Goal: Information Seeking & Learning: Compare options

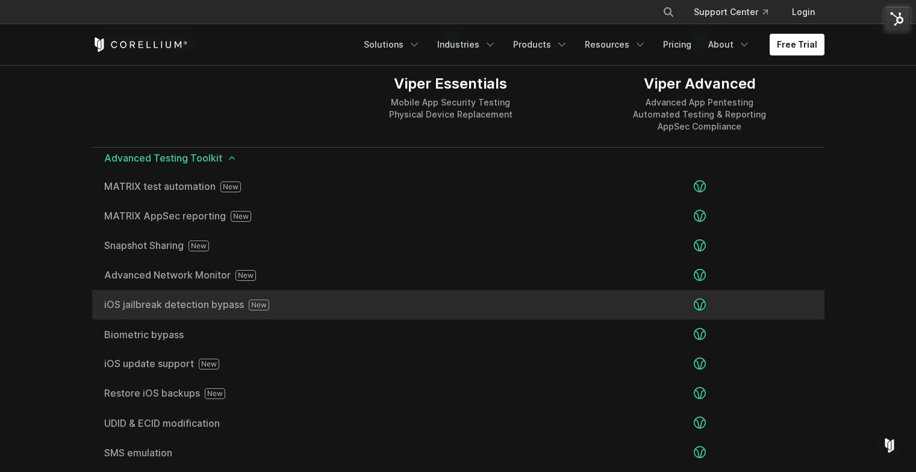
scroll to position [2045, 0]
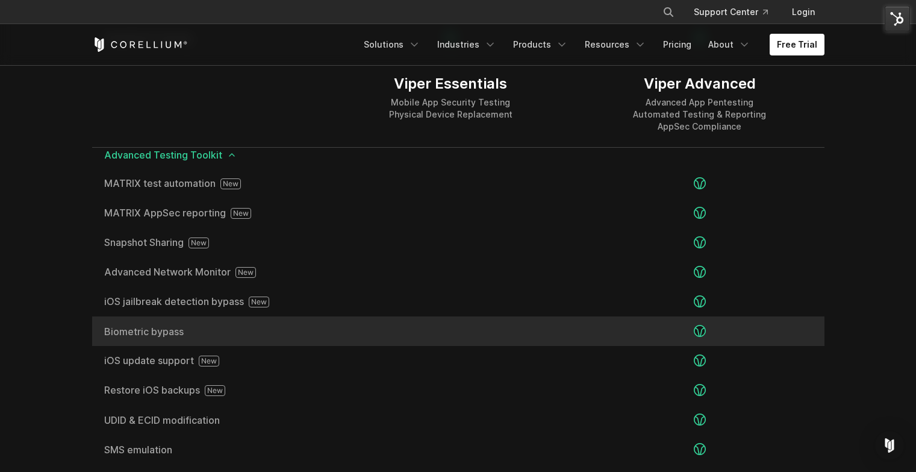
click at [147, 333] on span "Biometric bypass" at bounding box center [209, 331] width 210 height 10
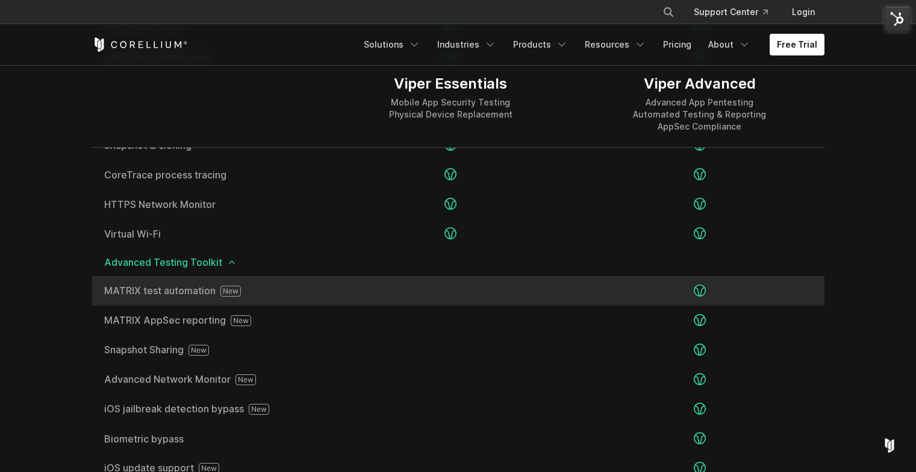
scroll to position [1868, 0]
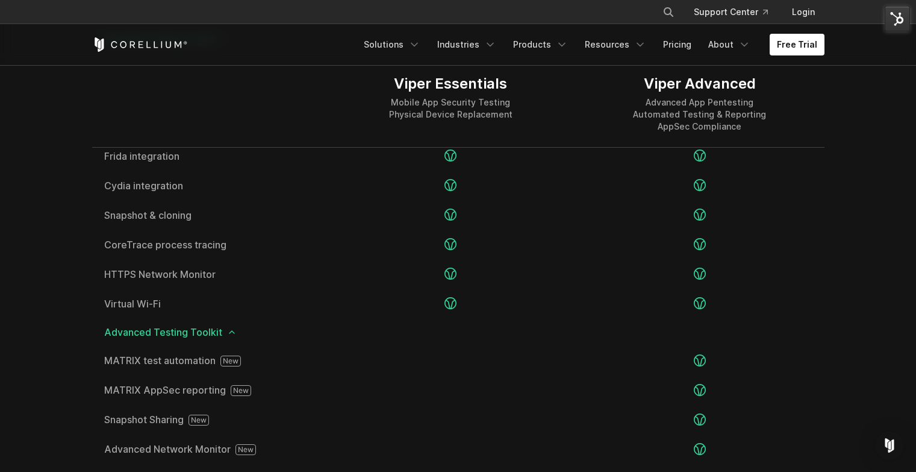
click at [274, 101] on div at bounding box center [209, 103] width 234 height 87
click at [257, 119] on div at bounding box center [209, 103] width 234 height 87
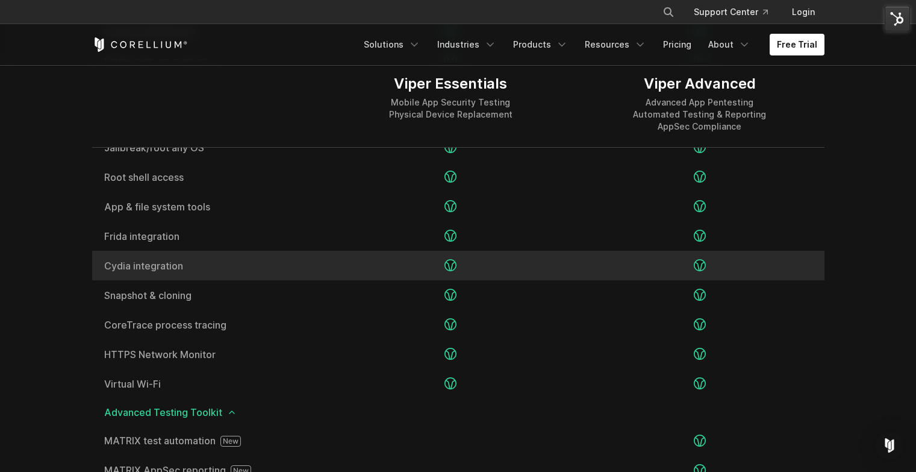
scroll to position [1774, 0]
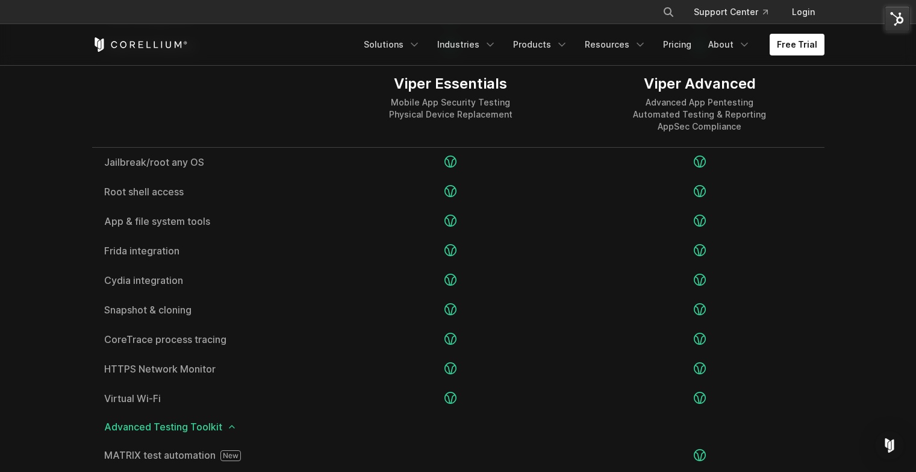
click at [226, 87] on div at bounding box center [209, 103] width 234 height 87
click at [316, 98] on div at bounding box center [209, 103] width 234 height 87
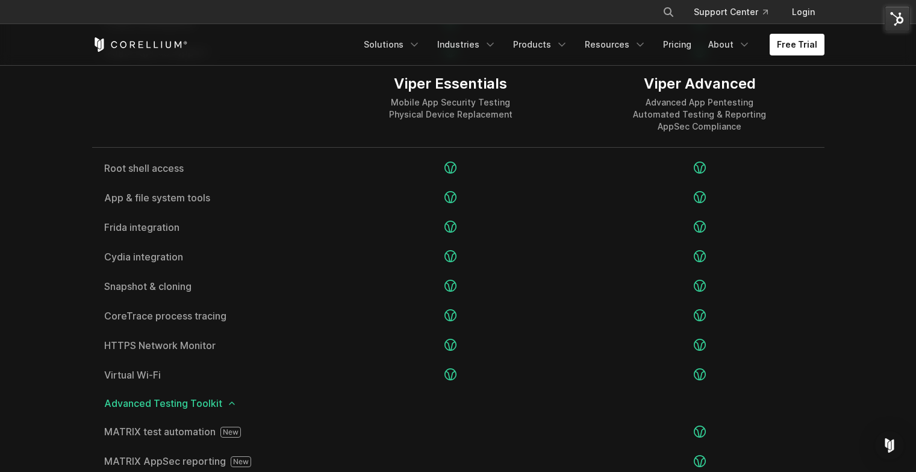
scroll to position [1799, 0]
click at [235, 113] on div at bounding box center [209, 103] width 234 height 87
click at [302, 96] on div at bounding box center [209, 103] width 234 height 87
click at [308, 99] on div at bounding box center [209, 103] width 234 height 87
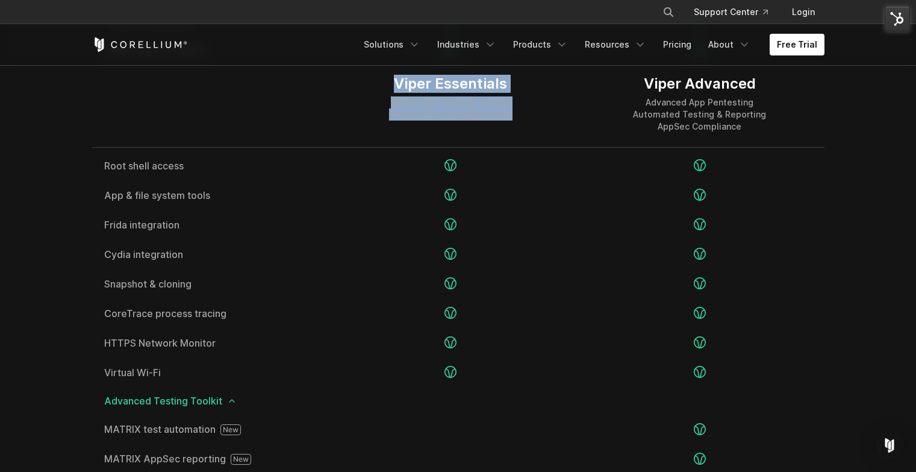
drag, startPoint x: 328, startPoint y: 84, endPoint x: 526, endPoint y: 145, distance: 208.0
click at [526, 145] on div "Viper Essentials Mobile App Security Testing Physical Device Replacement" at bounding box center [450, 103] width 249 height 87
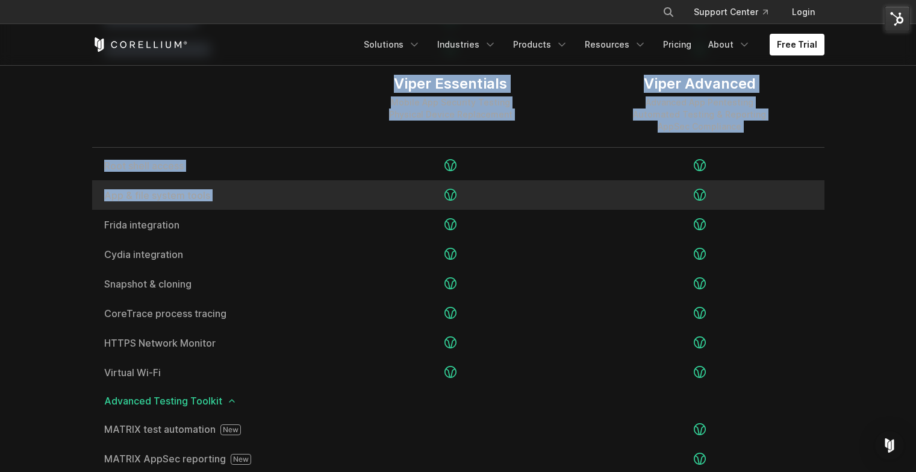
drag, startPoint x: 419, startPoint y: 99, endPoint x: 528, endPoint y: 193, distance: 143.9
click at [528, 194] on div "Viper Essentials Mobile App Security Testing Physical Device Replacement Viper …" at bounding box center [458, 374] width 732 height 1165
click at [528, 193] on div at bounding box center [450, 195] width 249 height 30
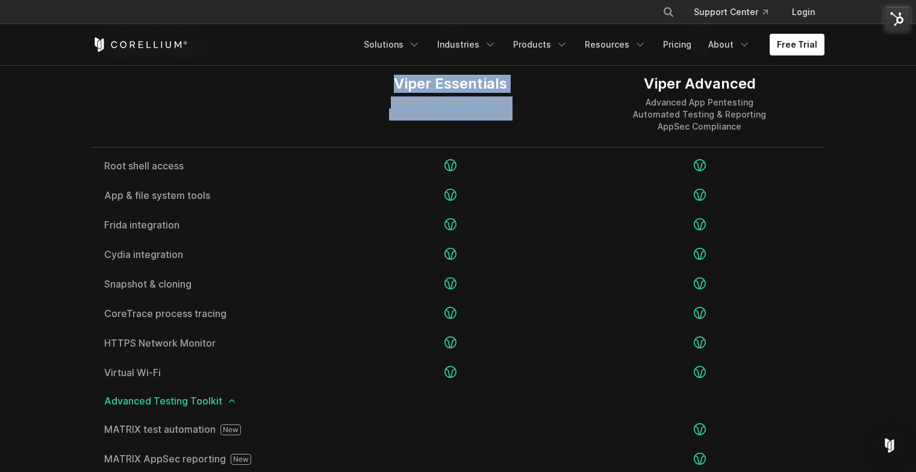
drag, startPoint x: 376, startPoint y: 76, endPoint x: 551, endPoint y: 140, distance: 186.3
click at [551, 140] on div "Viper Essentials Mobile App Security Testing Physical Device Replacement" at bounding box center [450, 103] width 249 height 87
click at [552, 135] on div "Viper Essentials Mobile App Security Testing Physical Device Replacement" at bounding box center [450, 103] width 249 height 87
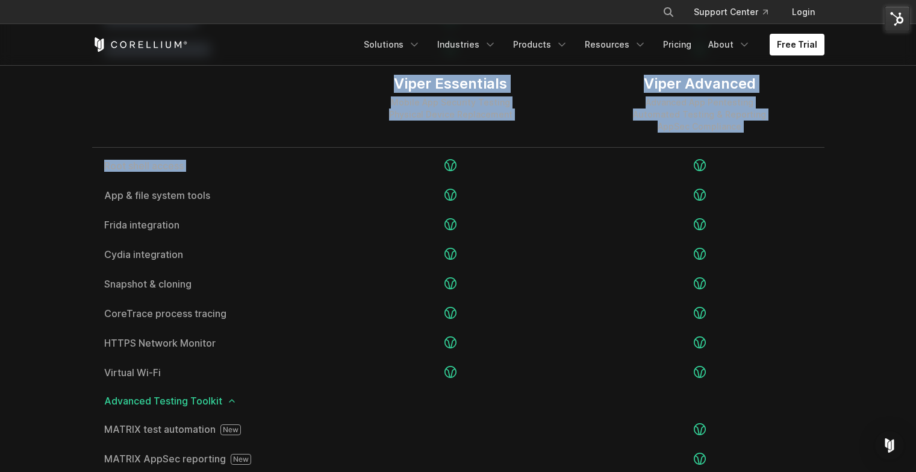
drag, startPoint x: 379, startPoint y: 84, endPoint x: 515, endPoint y: 119, distance: 140.5
click at [523, 143] on div "Viper Essentials Mobile App Security Testing Physical Device Replacement" at bounding box center [450, 103] width 249 height 87
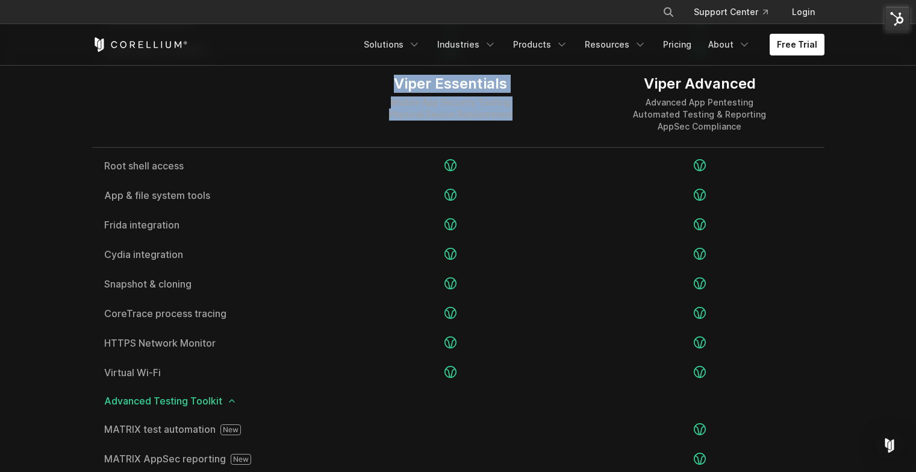
click at [515, 119] on div "Viper Essentials Mobile App Security Testing Physical Device Replacement" at bounding box center [450, 103] width 249 height 87
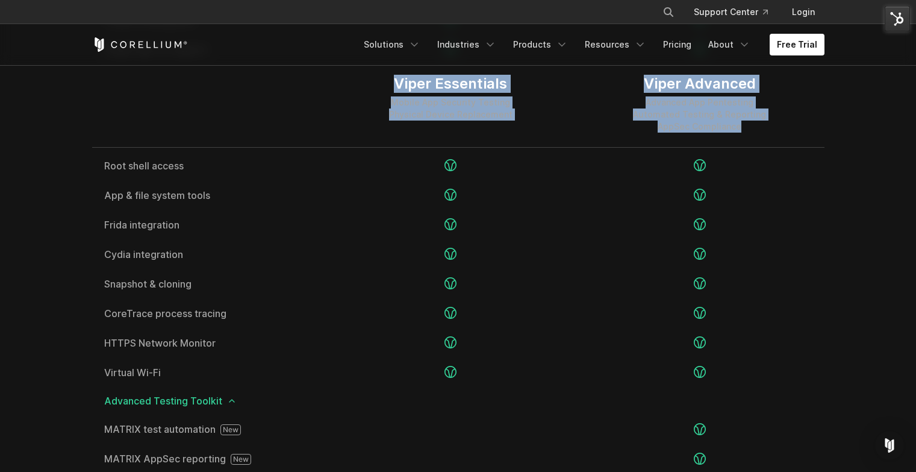
drag, startPoint x: 752, startPoint y: 131, endPoint x: 384, endPoint y: 79, distance: 371.6
click at [384, 79] on div "Viper Essentials Mobile App Security Testing Physical Device Replacement Viper …" at bounding box center [458, 103] width 732 height 87
click at [384, 79] on div "Viper Essentials Mobile App Security Testing Physical Device Replacement" at bounding box center [450, 103] width 249 height 87
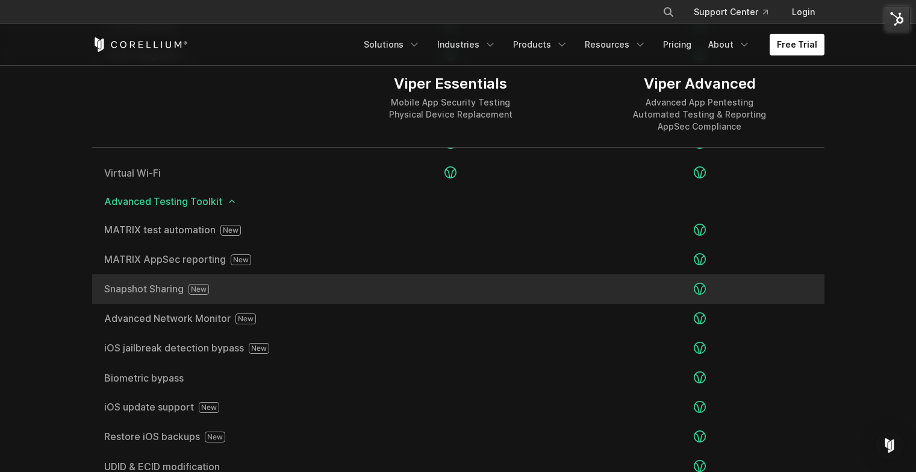
scroll to position [2015, 0]
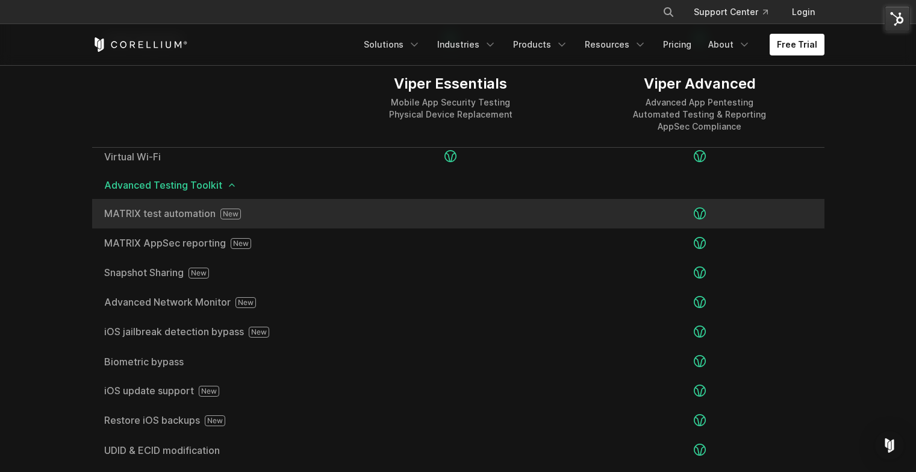
click at [151, 214] on span "MATRIX test automation" at bounding box center [209, 213] width 210 height 11
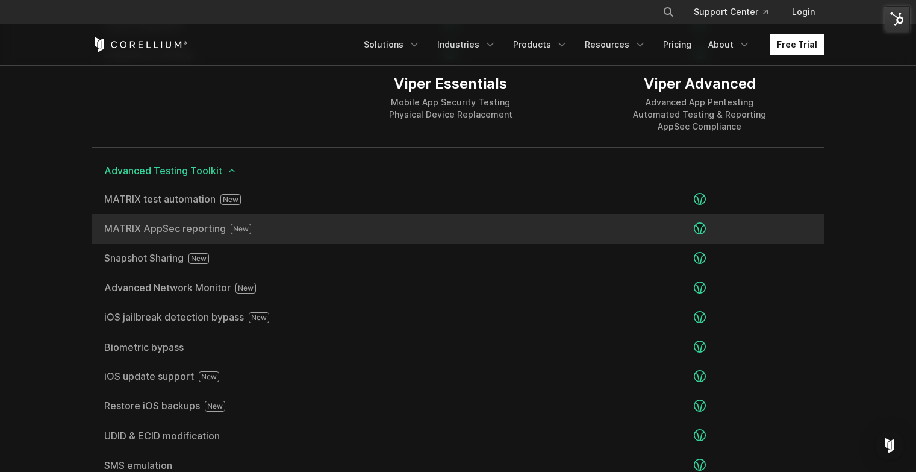
scroll to position [2030, 0]
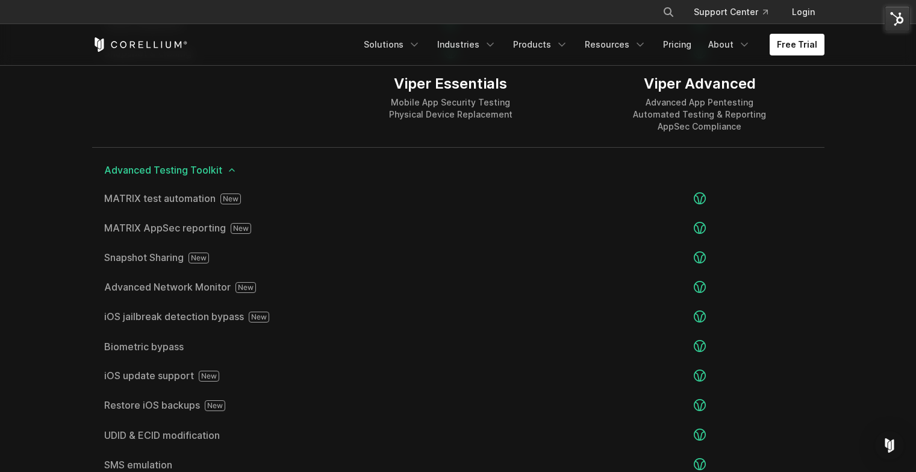
click at [231, 107] on div at bounding box center [209, 103] width 234 height 87
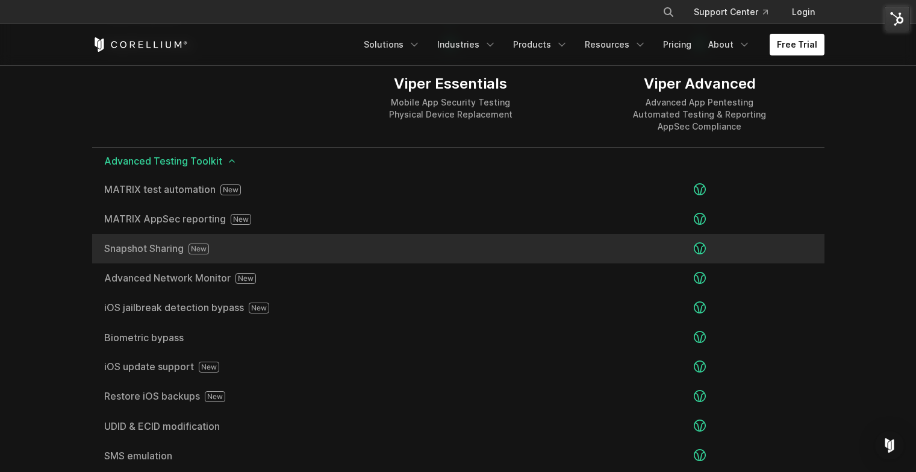
scroll to position [2040, 0]
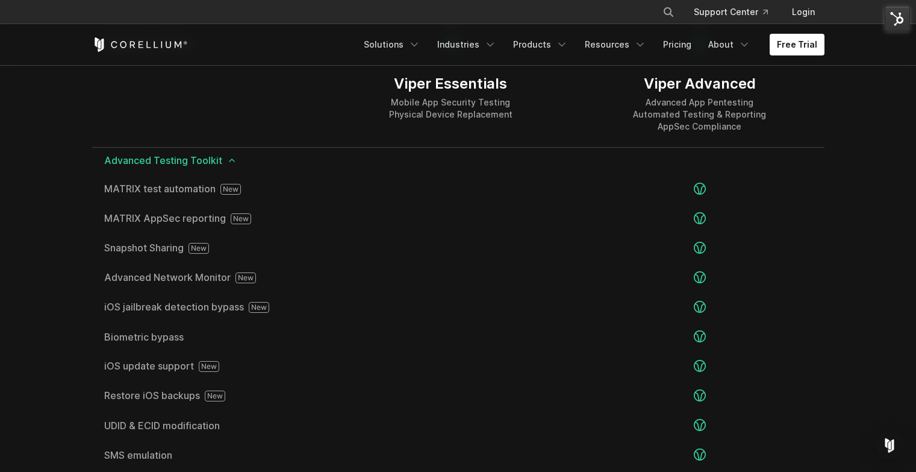
click at [253, 102] on div at bounding box center [209, 103] width 234 height 87
click at [250, 96] on div at bounding box center [209, 103] width 234 height 87
click at [258, 102] on div at bounding box center [209, 103] width 234 height 87
click at [367, 105] on div "Viper Essentials Mobile App Security Testing Physical Device Replacement" at bounding box center [450, 103] width 249 height 87
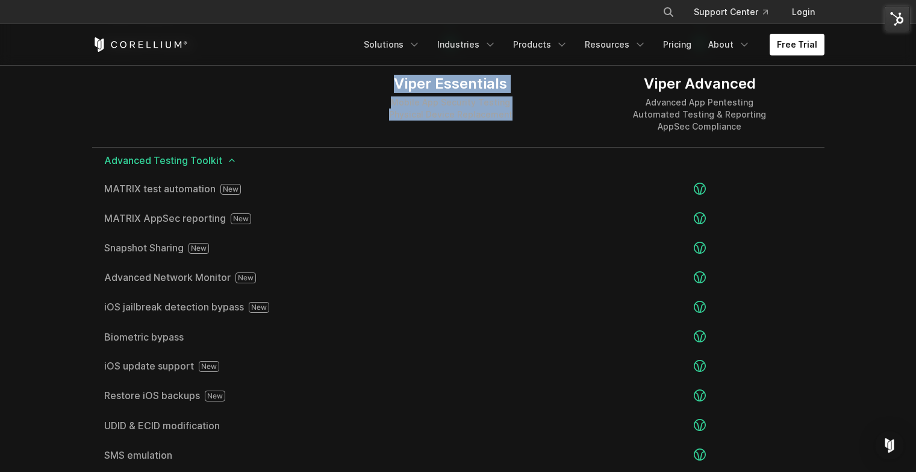
drag, startPoint x: 370, startPoint y: 86, endPoint x: 532, endPoint y: 125, distance: 166.1
click at [532, 125] on div "Viper Essentials Mobile App Security Testing Physical Device Replacement" at bounding box center [450, 103] width 249 height 87
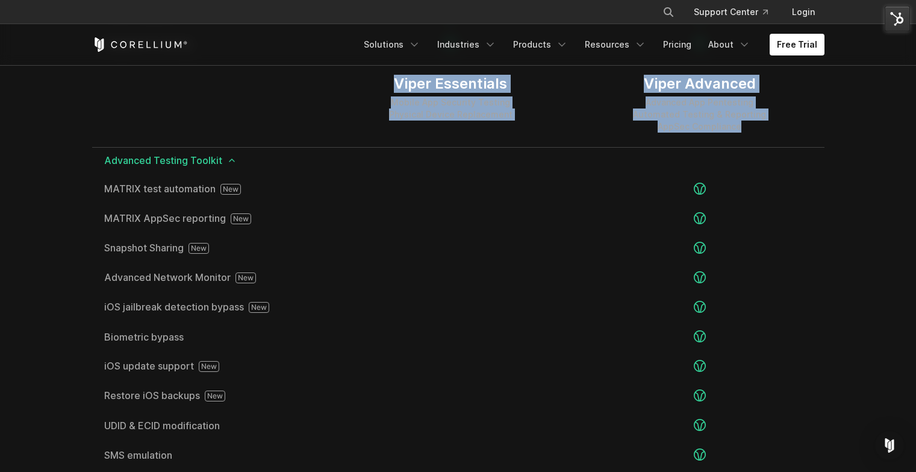
drag, startPoint x: 779, startPoint y: 123, endPoint x: 376, endPoint y: 76, distance: 405.5
click at [376, 76] on div "Viper Essentials Mobile App Security Testing Physical Device Replacement Viper …" at bounding box center [458, 103] width 732 height 87
click at [376, 76] on div "Viper Essentials Mobile App Security Testing Physical Device Replacement" at bounding box center [450, 103] width 249 height 87
drag, startPoint x: 396, startPoint y: 81, endPoint x: 690, endPoint y: 127, distance: 297.4
click at [689, 127] on div "Viper Essentials Mobile App Security Testing Physical Device Replacement Viper …" at bounding box center [458, 103] width 732 height 87
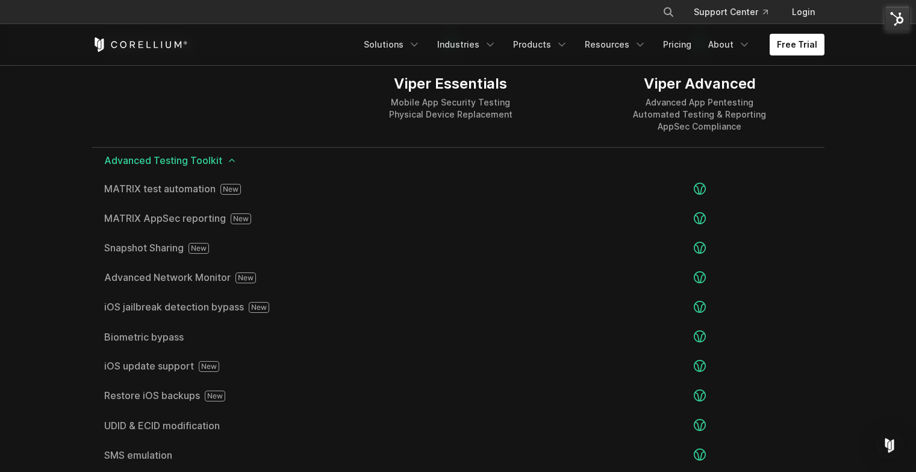
click at [761, 132] on div "Advanced App Pentesting Automated Testing & Reporting AppSec Compliance" at bounding box center [699, 114] width 133 height 36
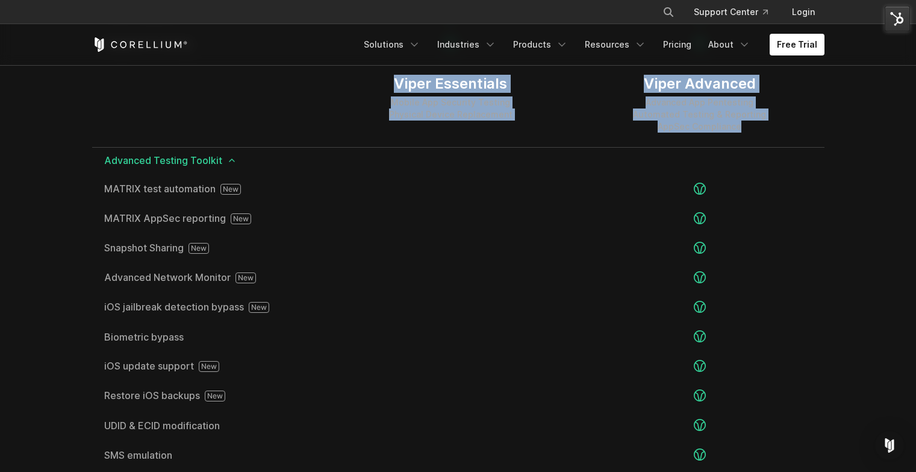
drag, startPoint x: 756, startPoint y: 131, endPoint x: 376, endPoint y: 77, distance: 383.2
click at [376, 77] on div "Viper Essentials Mobile App Security Testing Physical Device Replacement Viper …" at bounding box center [458, 103] width 732 height 87
click at [376, 77] on div "Viper Essentials Mobile App Security Testing Physical Device Replacement" at bounding box center [450, 103] width 249 height 87
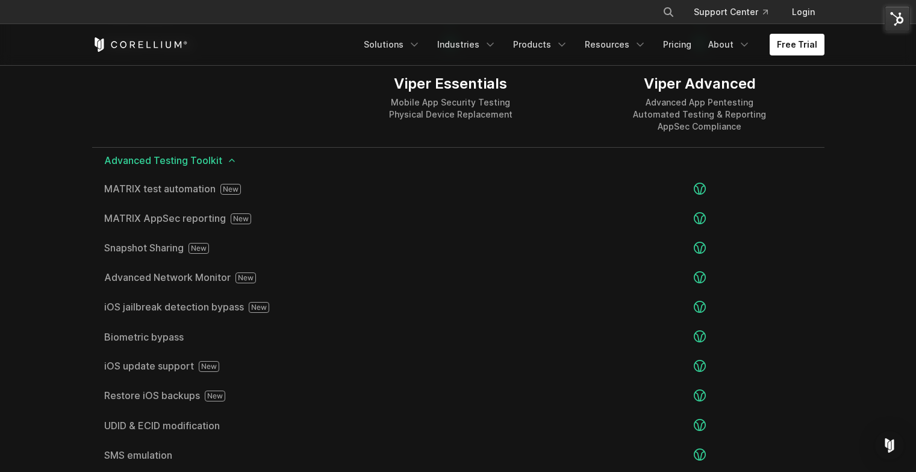
click at [349, 90] on div "Viper Essentials Mobile App Security Testing Physical Device Replacement" at bounding box center [450, 103] width 249 height 87
click at [369, 84] on div "Viper Essentials Mobile App Security Testing Physical Device Replacement" at bounding box center [450, 103] width 249 height 87
drag, startPoint x: 374, startPoint y: 81, endPoint x: 417, endPoint y: 117, distance: 56.4
click at [413, 113] on div "Viper Essentials Mobile App Security Testing Physical Device Replacement" at bounding box center [450, 103] width 249 height 87
click at [417, 117] on div "Mobile App Security Testing Physical Device Replacement" at bounding box center [450, 108] width 123 height 24
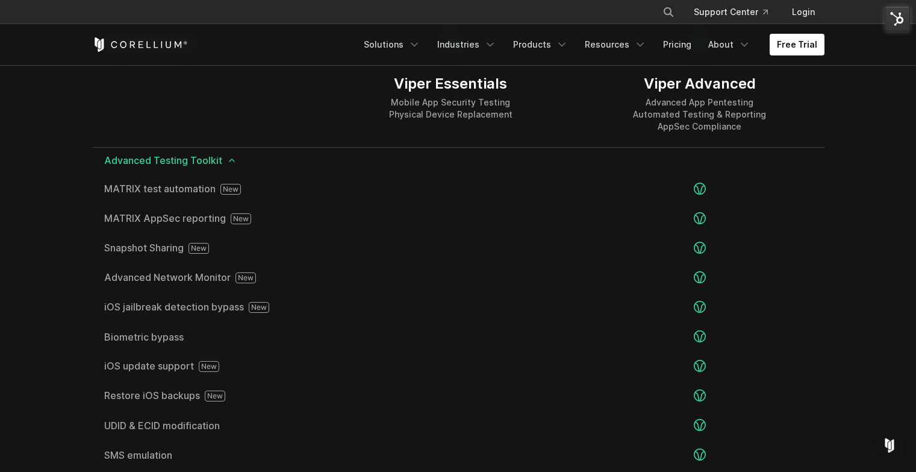
click at [279, 76] on div at bounding box center [209, 103] width 234 height 87
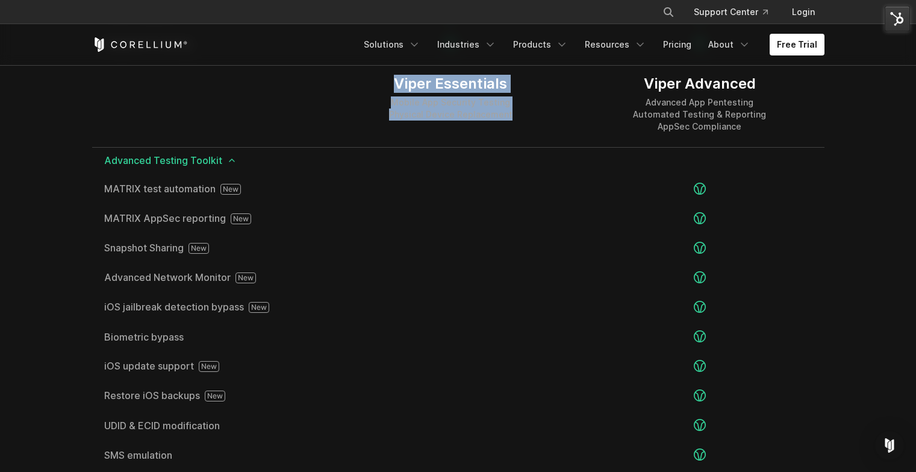
drag, startPoint x: 381, startPoint y: 83, endPoint x: 511, endPoint y: 124, distance: 136.4
click at [511, 124] on div "Viper Essentials Mobile App Security Testing Physical Device Replacement" at bounding box center [450, 103] width 249 height 87
click at [511, 116] on div "Viper Essentials Mobile App Security Testing Physical Device Replacement" at bounding box center [450, 103] width 249 height 87
drag, startPoint x: 511, startPoint y: 116, endPoint x: 365, endPoint y: 58, distance: 157.6
click at [366, 58] on div "× Search our site... Support Center Login" at bounding box center [458, 24] width 916 height 4128
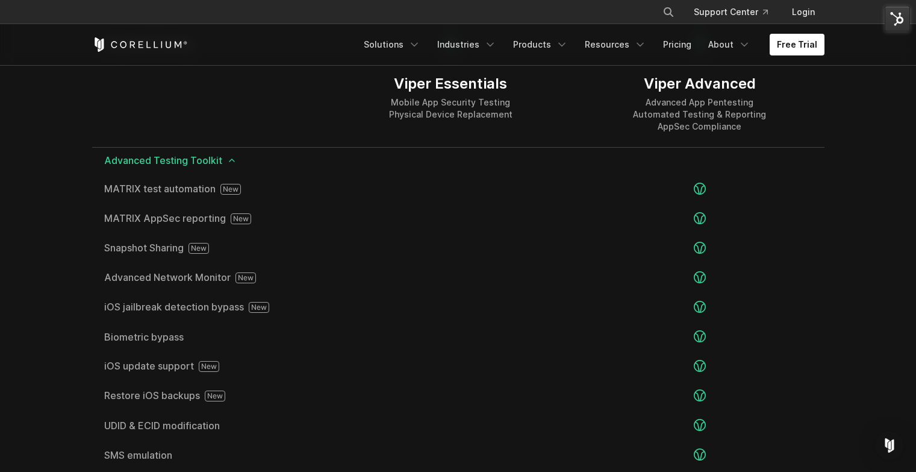
click at [368, 83] on div "Viper Essentials Mobile App Security Testing Physical Device Replacement" at bounding box center [450, 103] width 249 height 87
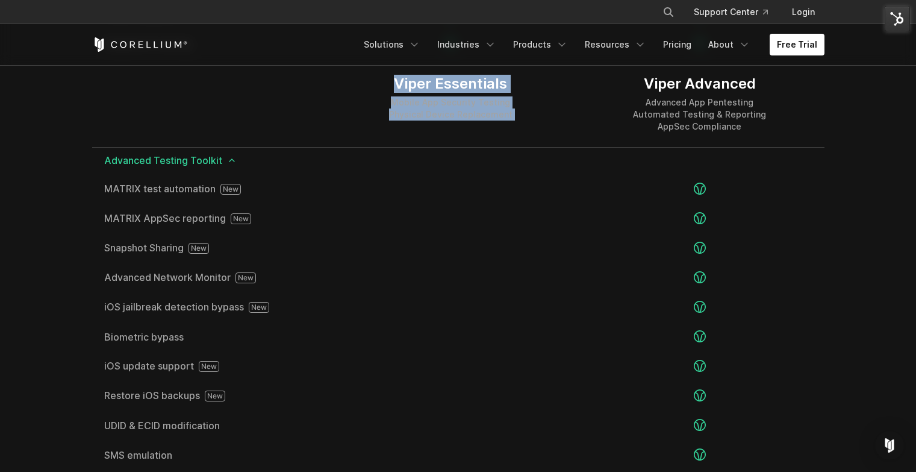
drag, startPoint x: 376, startPoint y: 83, endPoint x: 508, endPoint y: 114, distance: 136.0
click at [508, 114] on div "Viper Essentials Mobile App Security Testing Physical Device Replacement" at bounding box center [450, 103] width 249 height 87
click at [520, 122] on div "Viper Essentials Mobile App Security Testing Physical Device Replacement" at bounding box center [450, 103] width 249 height 87
drag, startPoint x: 488, startPoint y: 113, endPoint x: 375, endPoint y: 83, distance: 116.6
click at [375, 83] on div "Viper Essentials Mobile App Security Testing Physical Device Replacement" at bounding box center [450, 103] width 249 height 87
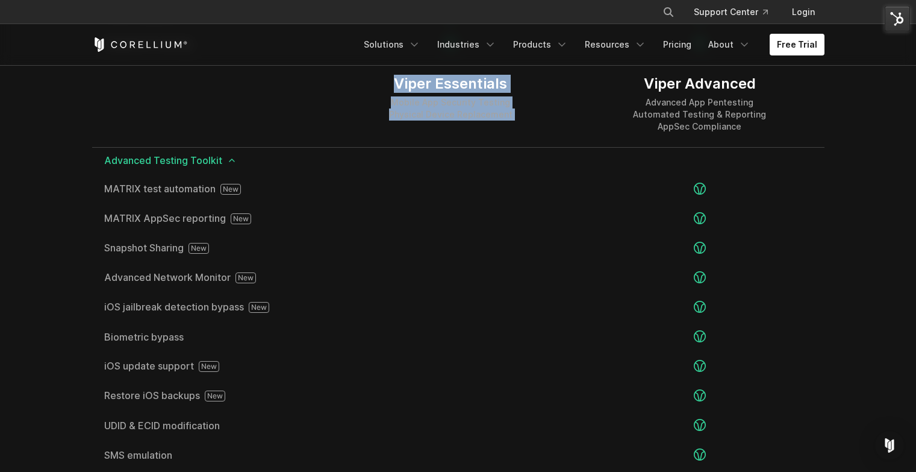
click at [375, 83] on div "Viper Essentials Mobile App Security Testing Physical Device Replacement" at bounding box center [450, 103] width 249 height 87
drag, startPoint x: 369, startPoint y: 78, endPoint x: 529, endPoint y: 122, distance: 166.1
click at [531, 122] on div "Viper Essentials Mobile App Security Testing Physical Device Replacement" at bounding box center [450, 103] width 249 height 87
click at [527, 122] on div "Viper Essentials Mobile App Security Testing Physical Device Replacement" at bounding box center [450, 103] width 249 height 87
drag, startPoint x: 520, startPoint y: 117, endPoint x: 362, endPoint y: 72, distance: 164.0
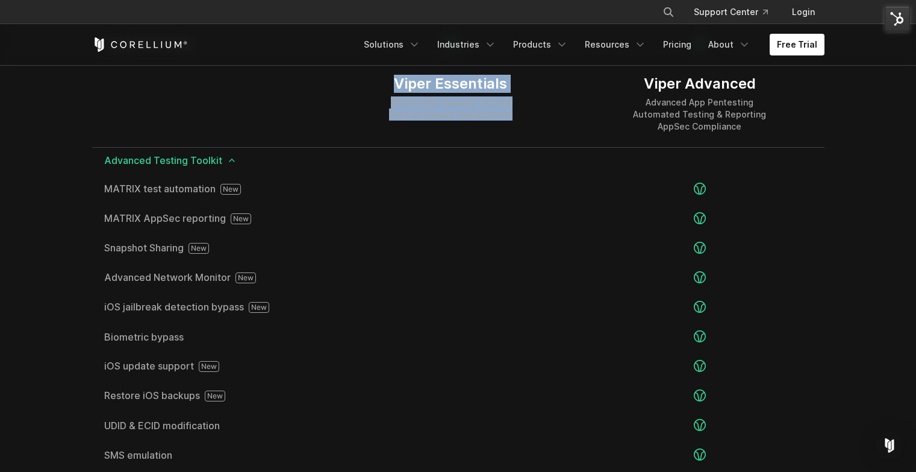
click at [362, 72] on div "Viper Essentials Mobile App Security Testing Physical Device Replacement" at bounding box center [450, 103] width 249 height 87
click at [361, 72] on div "Viper Essentials Mobile App Security Testing Physical Device Replacement" at bounding box center [450, 103] width 249 height 87
drag, startPoint x: 375, startPoint y: 81, endPoint x: 511, endPoint y: 119, distance: 141.1
click at [503, 124] on div "Viper Essentials Mobile App Security Testing Physical Device Replacement" at bounding box center [450, 103] width 249 height 87
click at [512, 118] on div "Viper Essentials Mobile App Security Testing Physical Device Replacement" at bounding box center [450, 103] width 249 height 87
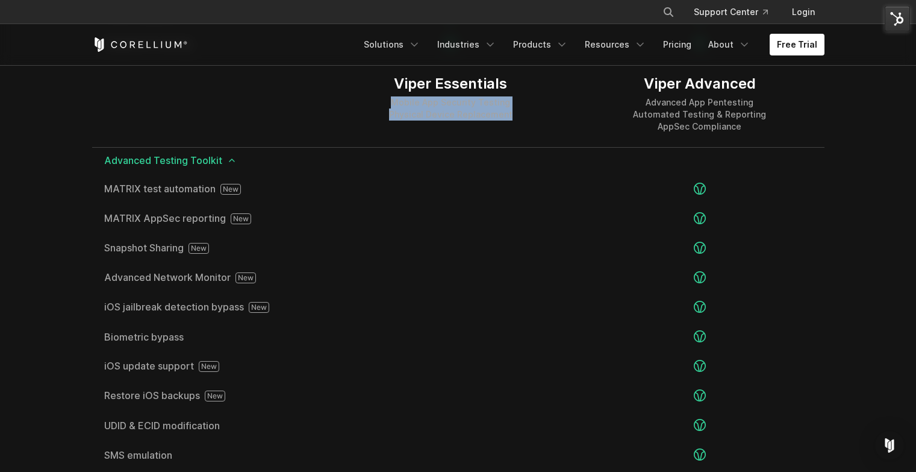
drag, startPoint x: 511, startPoint y: 119, endPoint x: 383, endPoint y: 82, distance: 132.8
click at [383, 89] on div "Viper Essentials Mobile App Security Testing Physical Device Replacement" at bounding box center [450, 103] width 249 height 87
click at [384, 81] on div "Viper Essentials Mobile App Security Testing Physical Device Replacement" at bounding box center [450, 103] width 249 height 87
drag, startPoint x: 384, startPoint y: 81, endPoint x: 517, endPoint y: 120, distance: 139.3
click at [515, 122] on div "Viper Essentials Mobile App Security Testing Physical Device Replacement" at bounding box center [450, 103] width 249 height 87
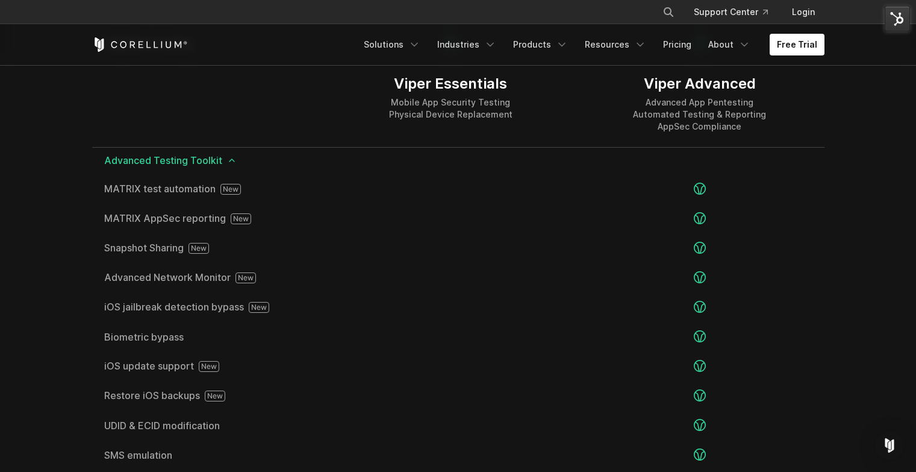
click at [522, 118] on div "Viper Essentials Mobile App Security Testing Physical Device Replacement" at bounding box center [450, 103] width 249 height 87
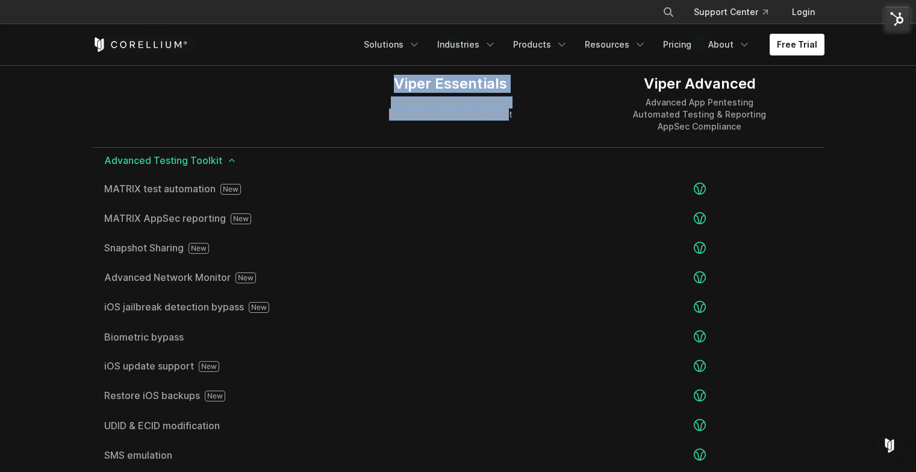
drag, startPoint x: 508, startPoint y: 117, endPoint x: 385, endPoint y: 81, distance: 128.1
click at [388, 83] on div "Viper Essentials Mobile App Security Testing Physical Device Replacement" at bounding box center [450, 103] width 249 height 87
click at [382, 79] on div "Viper Essentials Mobile App Security Testing Physical Device Replacement" at bounding box center [450, 103] width 249 height 87
drag, startPoint x: 384, startPoint y: 79, endPoint x: 515, endPoint y: 123, distance: 137.9
click at [517, 123] on div "Viper Essentials Mobile App Security Testing Physical Device Replacement" at bounding box center [450, 103] width 249 height 87
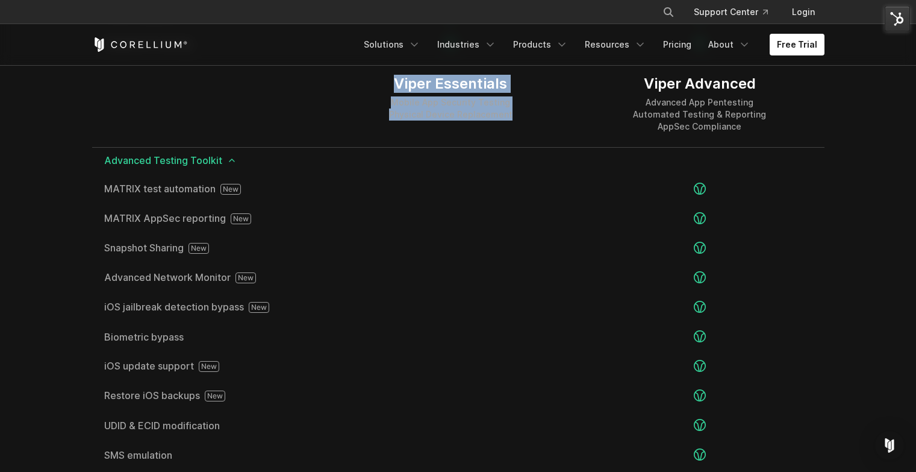
click at [515, 123] on div "Viper Essentials Mobile App Security Testing Physical Device Replacement" at bounding box center [450, 103] width 249 height 87
drag, startPoint x: 397, startPoint y: 88, endPoint x: 540, endPoint y: 119, distance: 146.7
click at [540, 119] on div "Viper Essentials Mobile App Security Testing Physical Device Replacement" at bounding box center [450, 103] width 249 height 87
drag, startPoint x: 644, startPoint y: 79, endPoint x: 783, endPoint y: 156, distance: 159.3
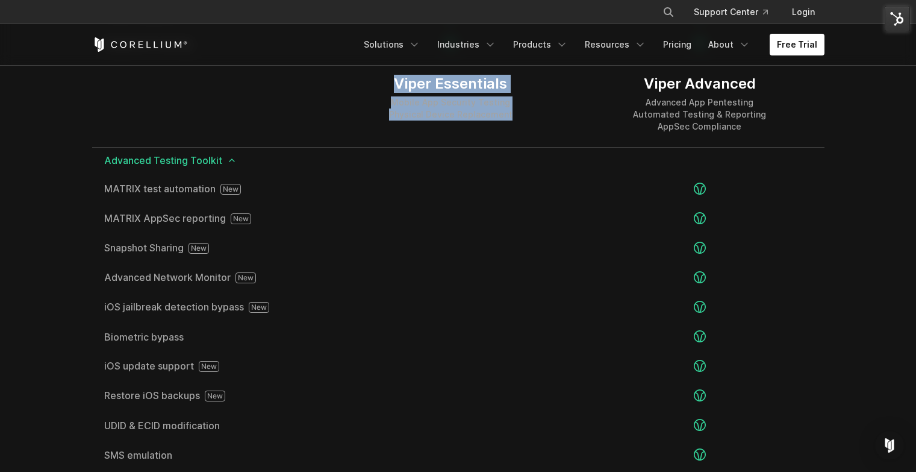
click at [783, 156] on div "Viper Essentials Mobile App Security Testing Physical Device Replacement Viper …" at bounding box center [458, 133] width 732 height 1165
click at [779, 137] on div "Viper Advanced Advanced App Pentesting Automated Testing & Reporting AppSec Com…" at bounding box center [699, 103] width 249 height 87
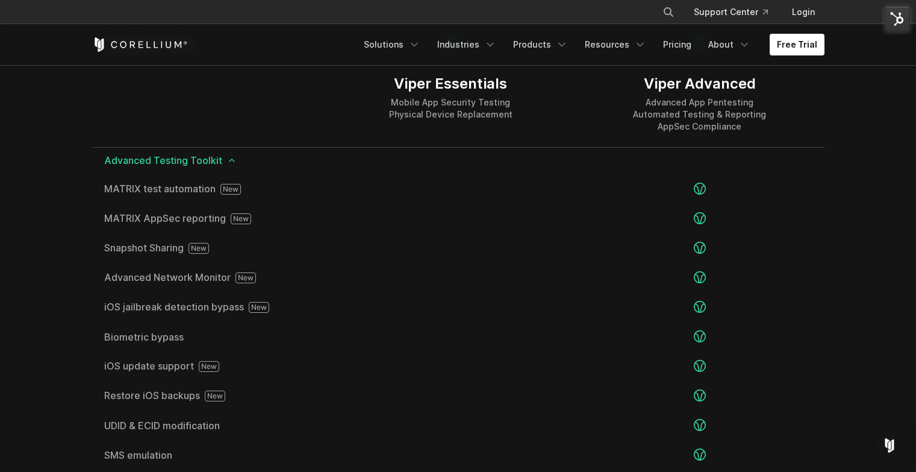
click at [395, 83] on div "Viper Essentials" at bounding box center [450, 84] width 123 height 18
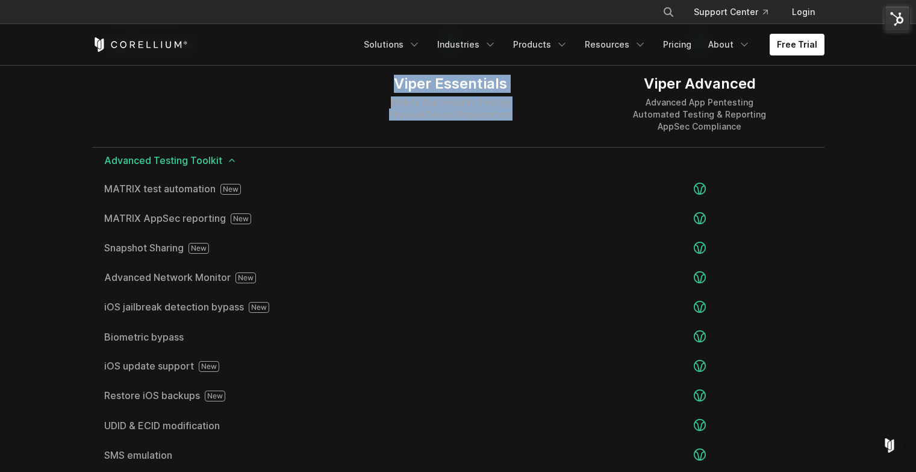
drag, startPoint x: 382, startPoint y: 86, endPoint x: 533, endPoint y: 134, distance: 158.6
click at [533, 134] on div "Viper Essentials Mobile App Security Testing Physical Device Replacement" at bounding box center [450, 103] width 249 height 87
click at [534, 132] on div "Viper Essentials Mobile App Security Testing Physical Device Replacement" at bounding box center [450, 103] width 249 height 87
drag, startPoint x: 532, startPoint y: 124, endPoint x: 379, endPoint y: 82, distance: 158.1
click at [379, 82] on div "Viper Essentials Mobile App Security Testing Physical Device Replacement" at bounding box center [450, 103] width 249 height 87
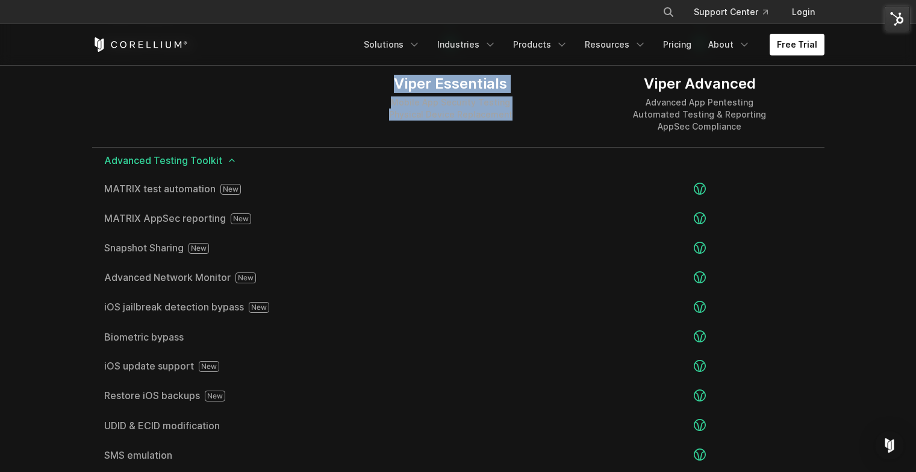
click at [379, 82] on div "Viper Essentials Mobile App Security Testing Physical Device Replacement" at bounding box center [450, 103] width 249 height 87
drag, startPoint x: 379, startPoint y: 82, endPoint x: 524, endPoint y: 122, distance: 149.9
click at [524, 122] on div "Viper Essentials Mobile App Security Testing Physical Device Replacement" at bounding box center [450, 103] width 249 height 87
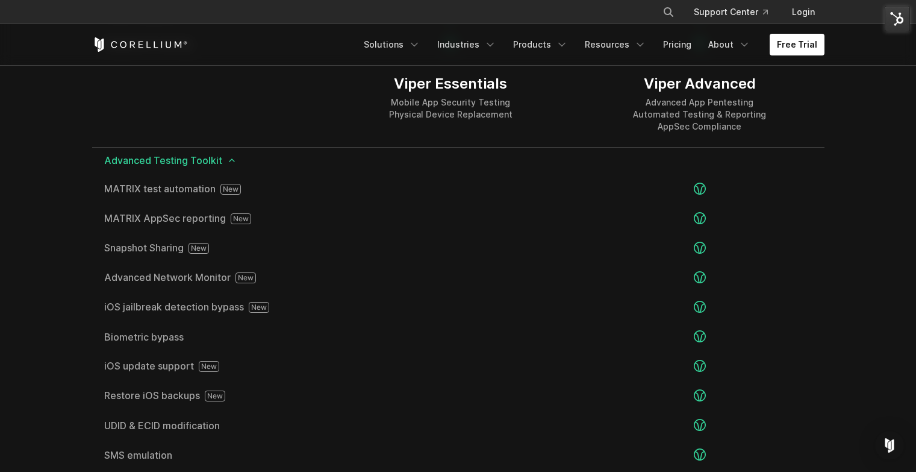
drag, startPoint x: 524, startPoint y: 122, endPoint x: 515, endPoint y: 119, distance: 9.0
click at [523, 122] on div "Viper Essentials Mobile App Security Testing Physical Device Replacement" at bounding box center [450, 103] width 249 height 87
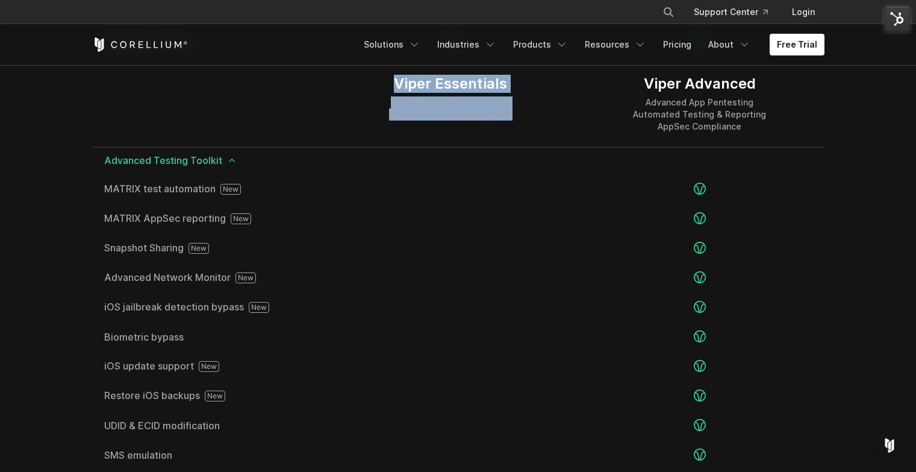
drag, startPoint x: 375, startPoint y: 86, endPoint x: 537, endPoint y: 128, distance: 167.2
click at [537, 128] on div "Viper Essentials Mobile App Security Testing Physical Device Replacement" at bounding box center [450, 103] width 249 height 87
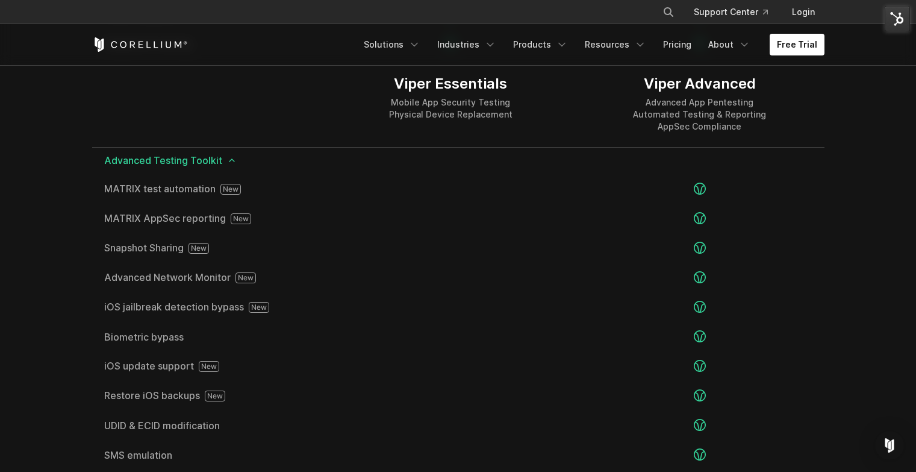
drag, startPoint x: 537, startPoint y: 128, endPoint x: 531, endPoint y: 126, distance: 6.3
click at [537, 128] on div "Viper Essentials Mobile App Security Testing Physical Device Replacement" at bounding box center [450, 103] width 249 height 87
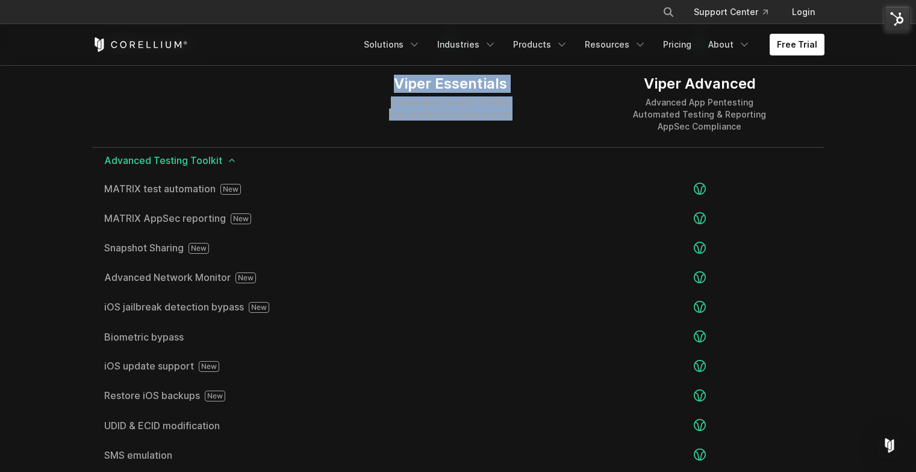
drag, startPoint x: 397, startPoint y: 90, endPoint x: 516, endPoint y: 126, distance: 124.0
click at [514, 126] on div "Viper Essentials Mobile App Security Testing Physical Device Replacement" at bounding box center [450, 103] width 249 height 87
click at [517, 126] on div "Viper Essentials Mobile App Security Testing Physical Device Replacement" at bounding box center [450, 103] width 249 height 87
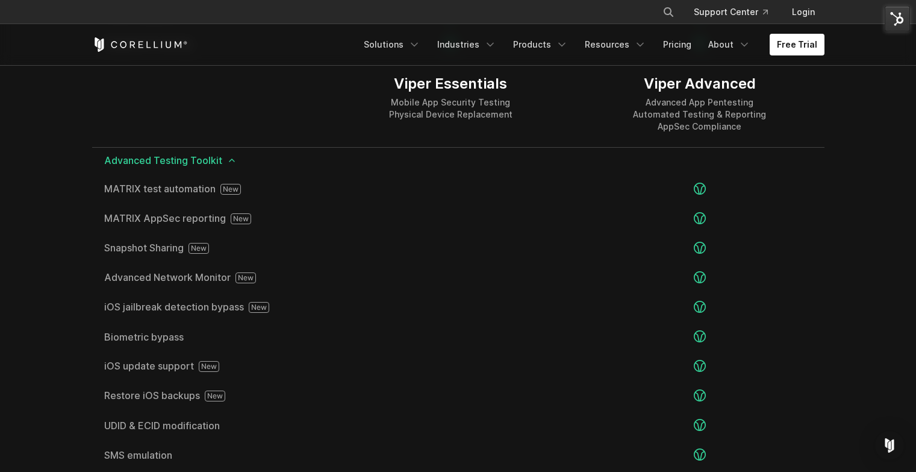
click at [641, 77] on div "Viper Advanced" at bounding box center [699, 84] width 133 height 18
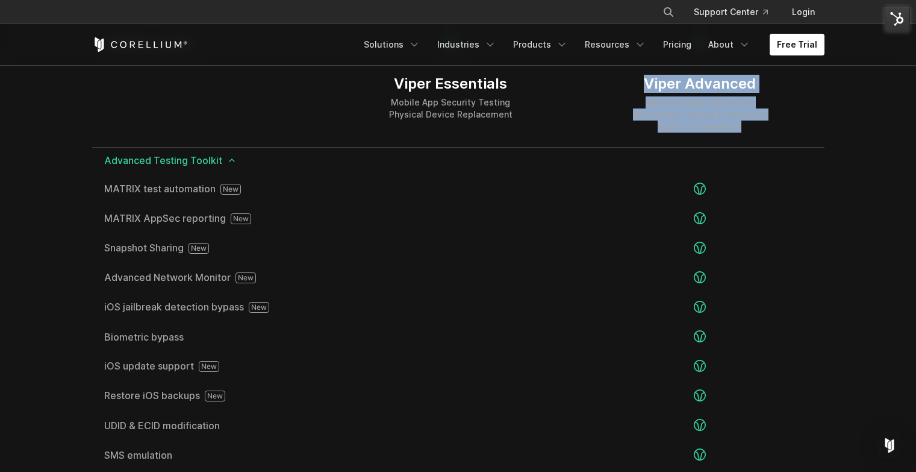
drag, startPoint x: 643, startPoint y: 78, endPoint x: 783, endPoint y: 125, distance: 148.5
click at [783, 125] on div "Viper Advanced Advanced App Pentesting Automated Testing & Reporting AppSec Com…" at bounding box center [699, 103] width 249 height 87
click at [781, 125] on div "Viper Advanced Advanced App Pentesting Automated Testing & Reporting AppSec Com…" at bounding box center [699, 103] width 249 height 87
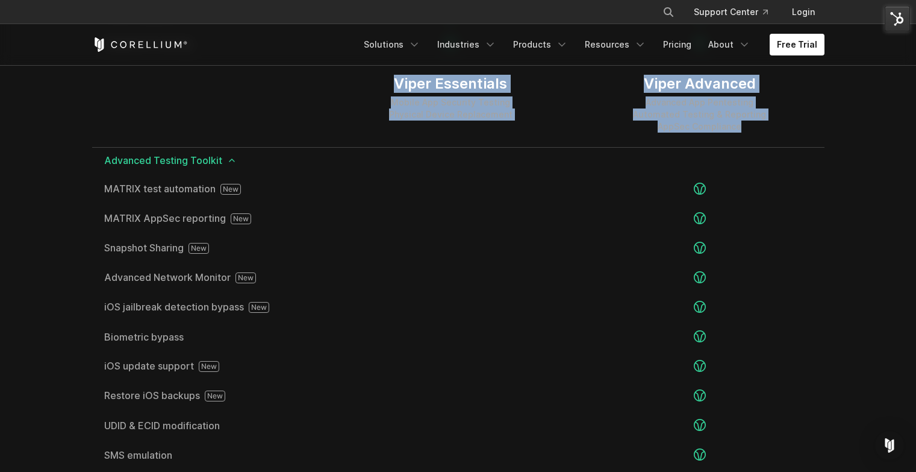
drag, startPoint x: 769, startPoint y: 128, endPoint x: 390, endPoint y: 78, distance: 382.7
click at [390, 78] on div "Viper Essentials Mobile App Security Testing Physical Device Replacement Viper …" at bounding box center [458, 103] width 732 height 87
click at [390, 78] on div "Viper Essentials Mobile App Security Testing Physical Device Replacement" at bounding box center [450, 103] width 249 height 87
drag, startPoint x: 391, startPoint y: 80, endPoint x: 737, endPoint y: 129, distance: 348.6
click at [736, 129] on div "Viper Essentials Mobile App Security Testing Physical Device Replacement Viper …" at bounding box center [458, 103] width 732 height 87
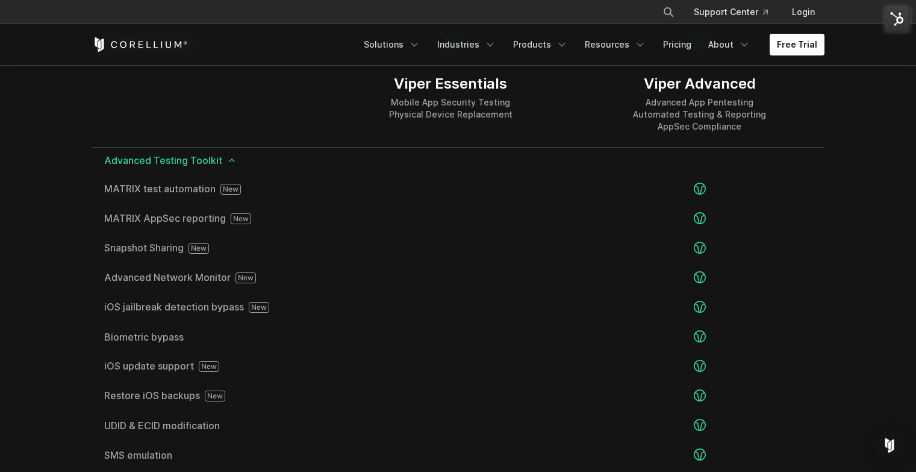
click at [749, 128] on div "Advanced App Pentesting Automated Testing & Reporting AppSec Compliance" at bounding box center [699, 114] width 133 height 36
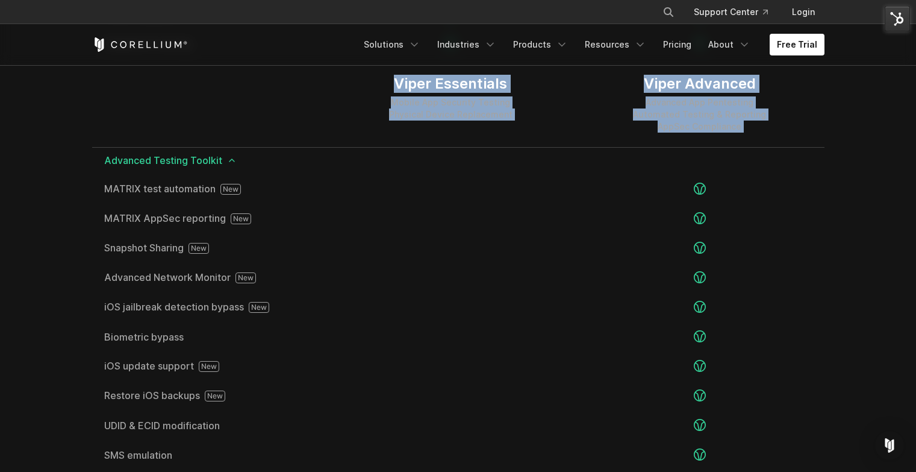
drag, startPoint x: 749, startPoint y: 128, endPoint x: 375, endPoint y: 72, distance: 378.1
click at [370, 73] on div "Viper Essentials Mobile App Security Testing Physical Device Replacement Viper …" at bounding box center [458, 103] width 732 height 87
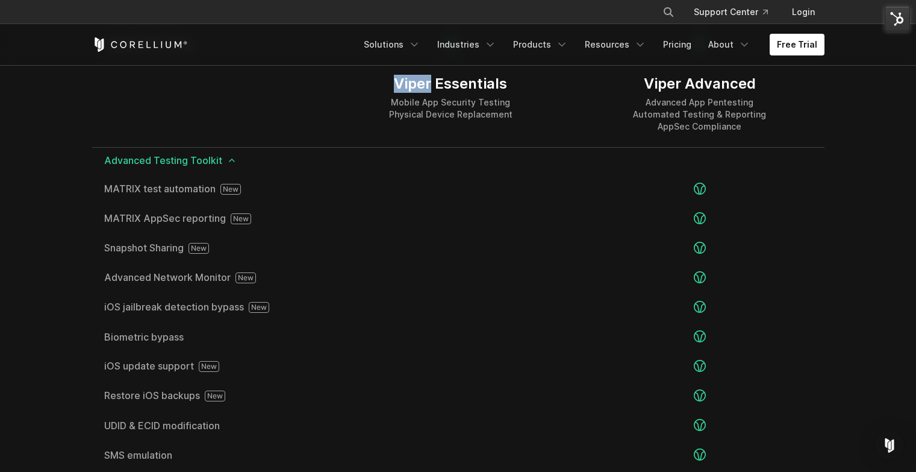
click at [375, 73] on div "Viper Essentials Mobile App Security Testing Physical Device Replacement" at bounding box center [450, 103] width 249 height 87
click at [398, 81] on div "Viper Essentials" at bounding box center [450, 84] width 123 height 18
click at [394, 83] on div "Viper Essentials" at bounding box center [450, 84] width 123 height 18
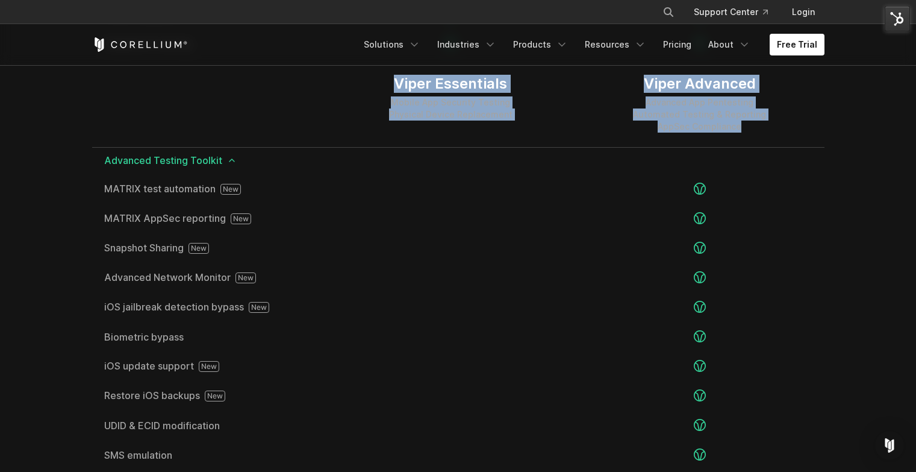
drag, startPoint x: 390, startPoint y: 82, endPoint x: 782, endPoint y: 135, distance: 395.7
click at [766, 137] on div "Viper Essentials Mobile App Security Testing Physical Device Replacement Viper …" at bounding box center [458, 103] width 732 height 87
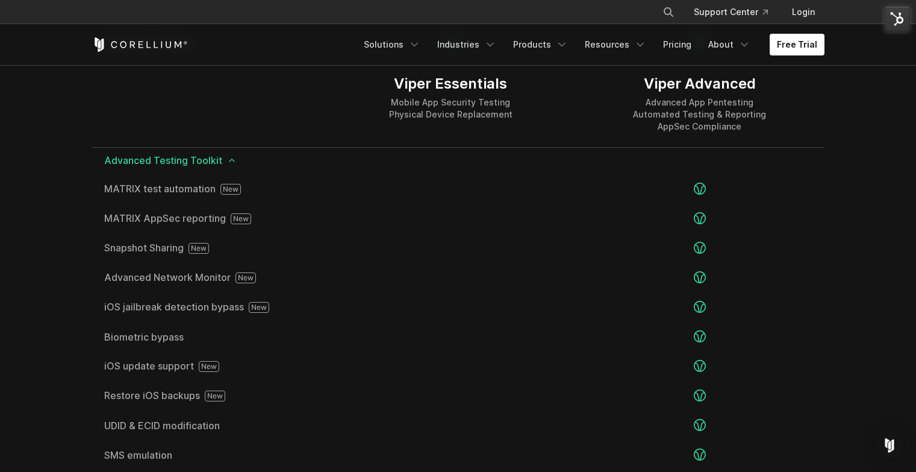
click at [781, 135] on div "Viper Advanced Advanced App Pentesting Automated Testing & Reporting AppSec Com…" at bounding box center [699, 103] width 249 height 87
click at [393, 84] on div "Viper Essentials" at bounding box center [450, 84] width 123 height 18
click at [265, 102] on div at bounding box center [209, 103] width 234 height 87
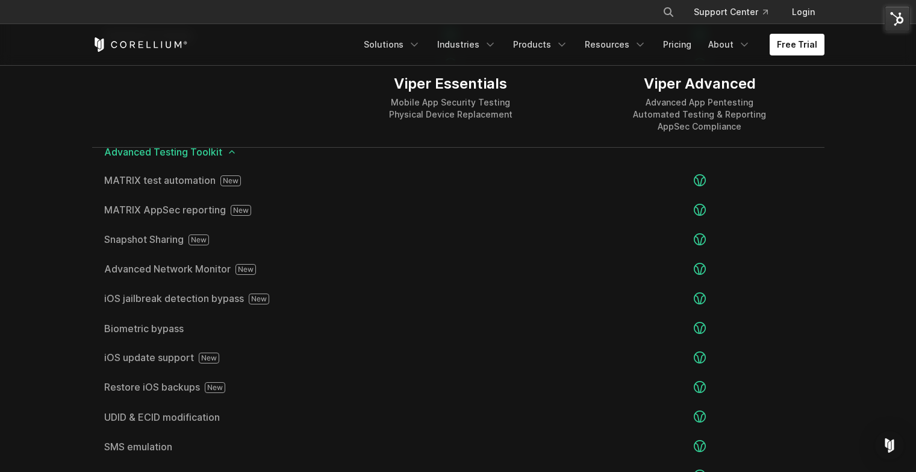
scroll to position [2049, 0]
click at [306, 117] on div at bounding box center [209, 103] width 234 height 87
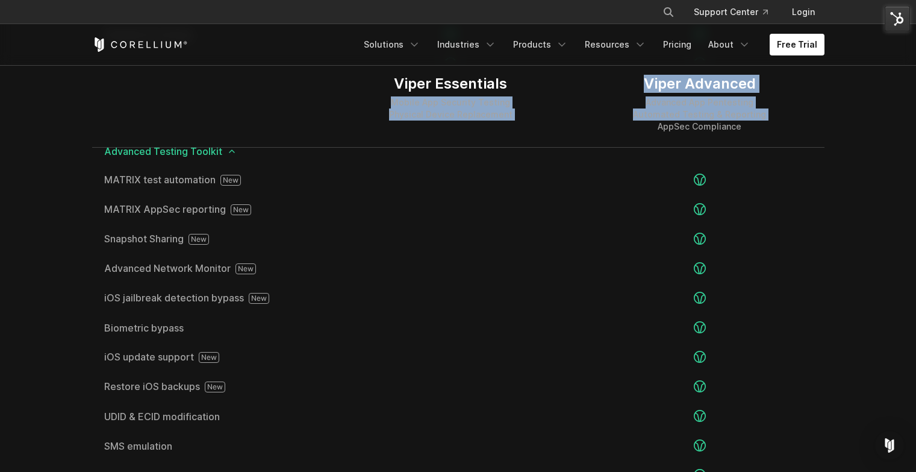
drag, startPoint x: 364, startPoint y: 96, endPoint x: 578, endPoint y: 121, distance: 215.2
click at [578, 121] on div "Viper Essentials Mobile App Security Testing Physical Device Replacement Viper …" at bounding box center [458, 103] width 732 height 87
click at [578, 120] on div "Viper Advanced Advanced App Pentesting Automated Testing & Reporting AppSec Com…" at bounding box center [699, 103] width 249 height 87
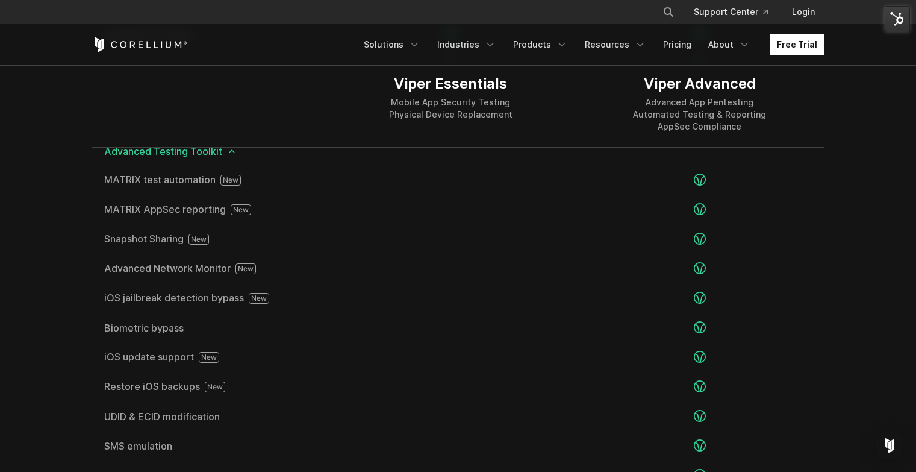
click at [405, 82] on div "Viper Essentials" at bounding box center [450, 84] width 123 height 18
click at [372, 82] on div "Viper Essentials Mobile App Security Testing Physical Device Replacement" at bounding box center [450, 103] width 249 height 87
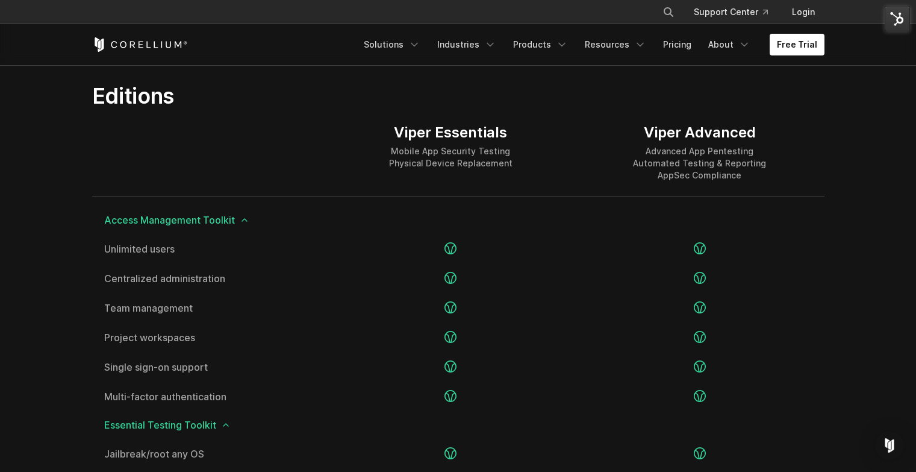
scroll to position [1469, 0]
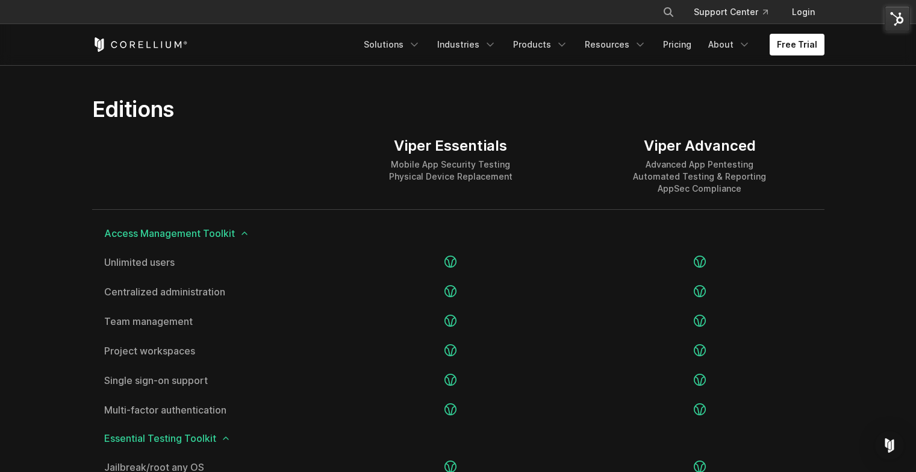
click at [305, 157] on div at bounding box center [209, 165] width 234 height 87
click at [308, 153] on div at bounding box center [209, 165] width 234 height 87
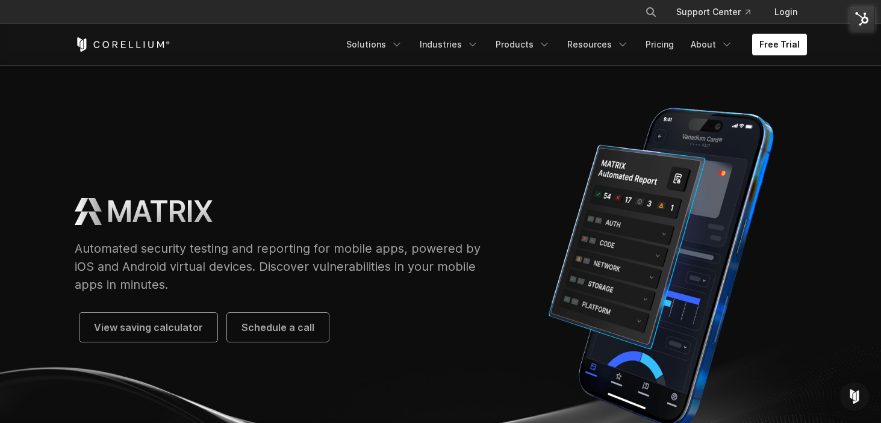
scroll to position [7, 0]
